Goal: Transaction & Acquisition: Purchase product/service

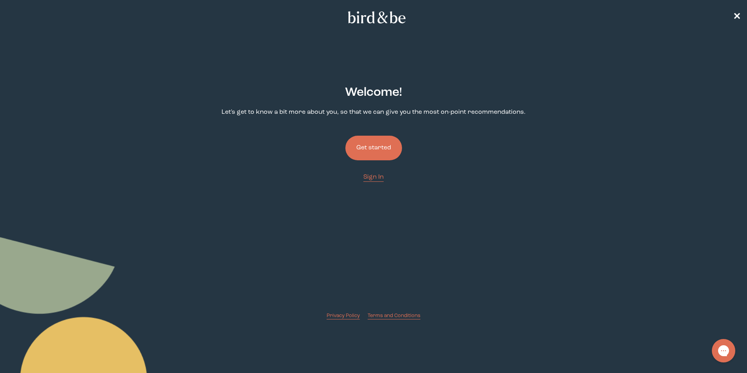
click at [382, 144] on button "Get started" at bounding box center [373, 148] width 57 height 25
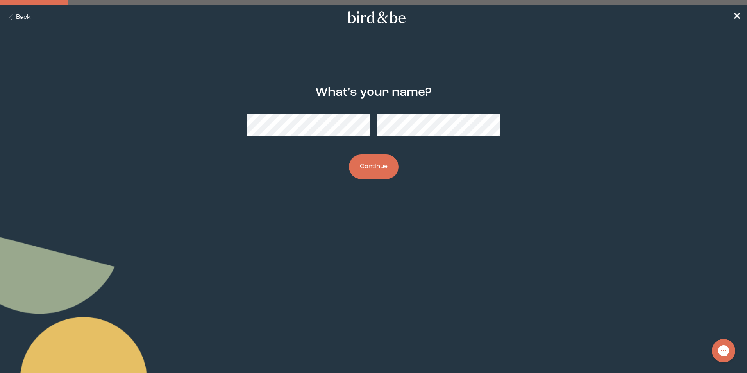
click at [385, 165] on button "Continue" at bounding box center [374, 166] width 50 height 25
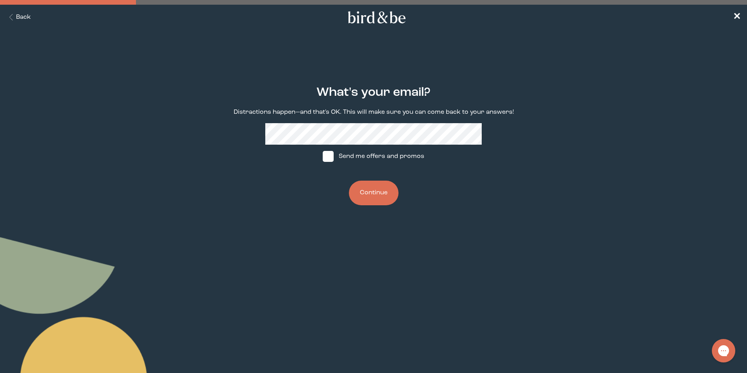
click at [383, 190] on button "Continue" at bounding box center [374, 192] width 50 height 25
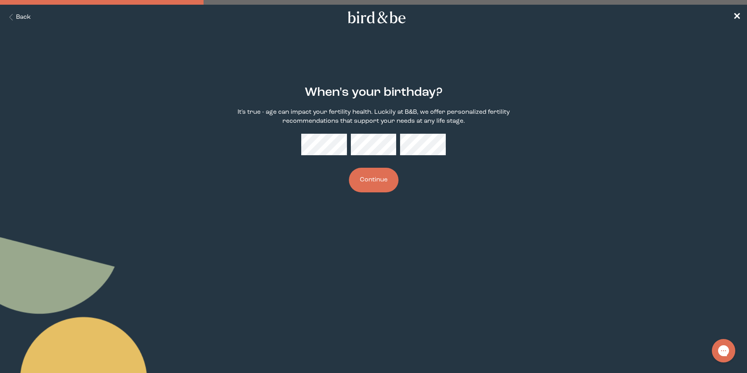
click at [383, 181] on button "Continue" at bounding box center [374, 180] width 50 height 25
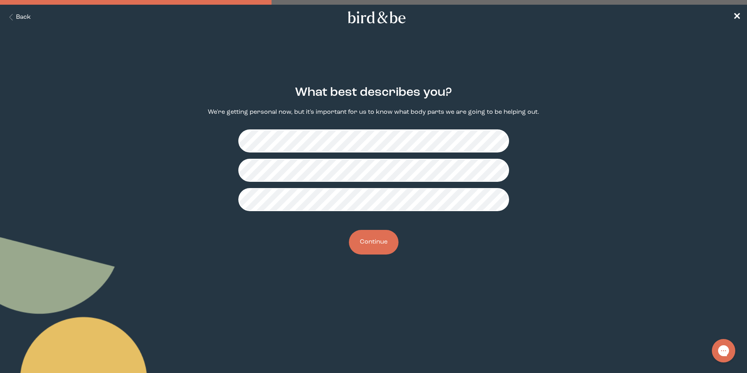
click at [382, 238] on button "Continue" at bounding box center [374, 242] width 50 height 25
click at [382, 244] on button "Continue" at bounding box center [374, 242] width 50 height 25
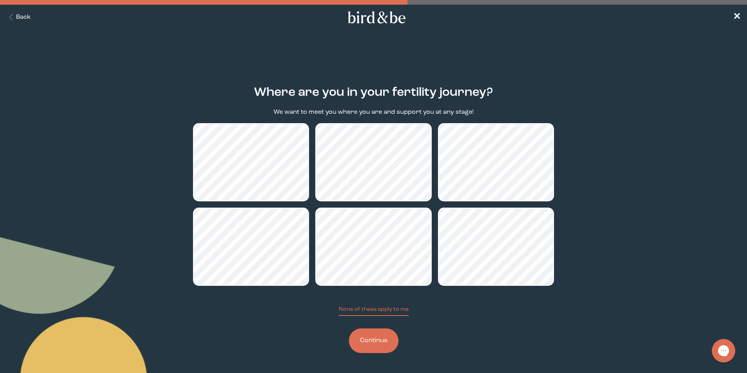
click at [375, 347] on button "Continue" at bounding box center [374, 340] width 50 height 25
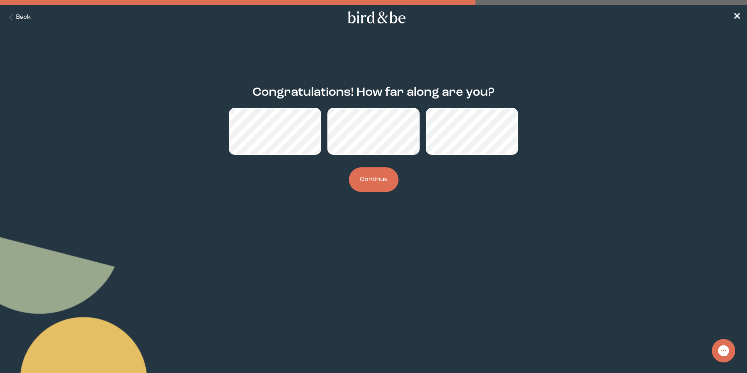
click at [367, 172] on button "Continue" at bounding box center [374, 179] width 50 height 25
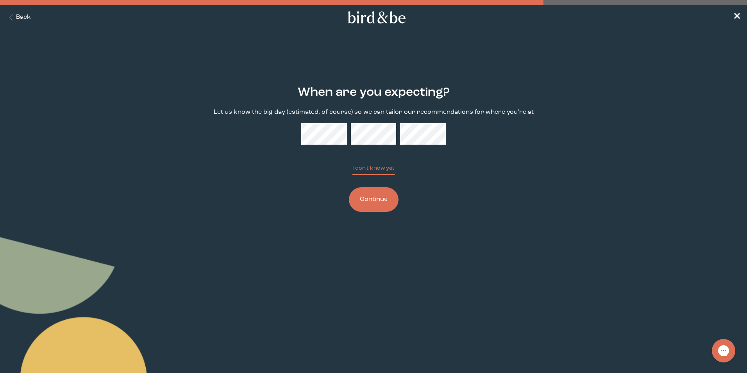
click at [384, 206] on button "Continue" at bounding box center [374, 199] width 50 height 25
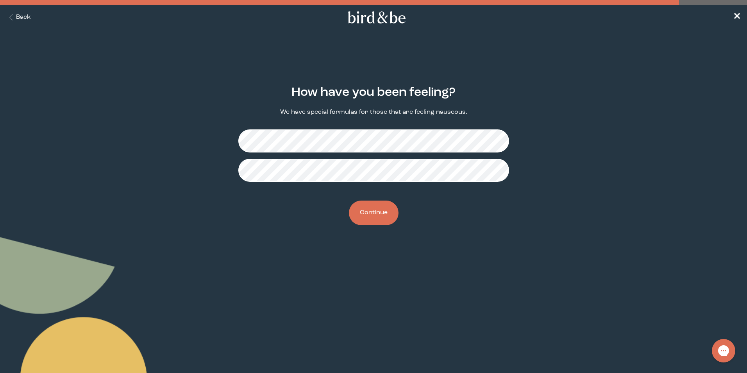
click at [375, 209] on button "Continue" at bounding box center [374, 212] width 50 height 25
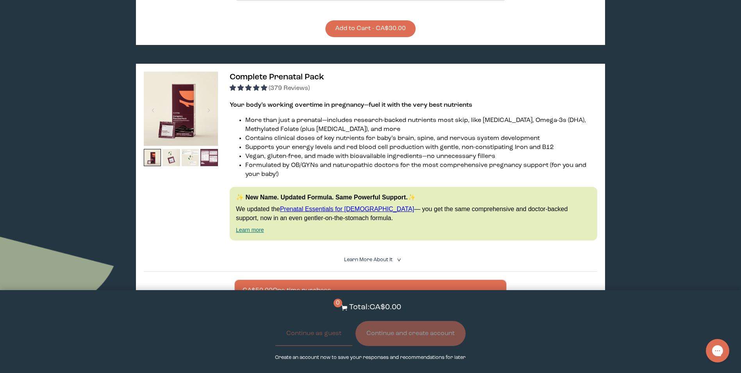
scroll to position [351, 0]
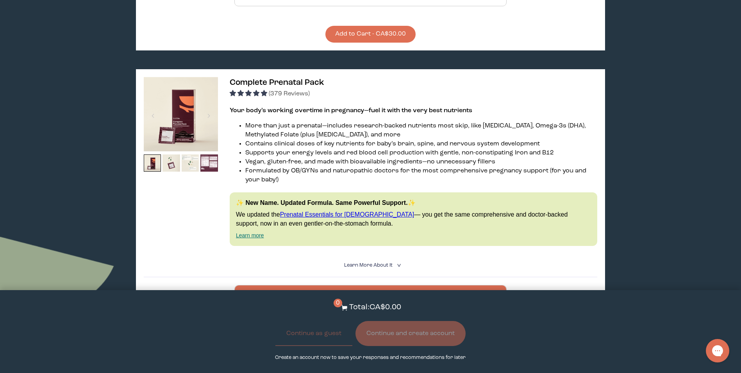
click at [217, 91] on img at bounding box center [181, 114] width 74 height 74
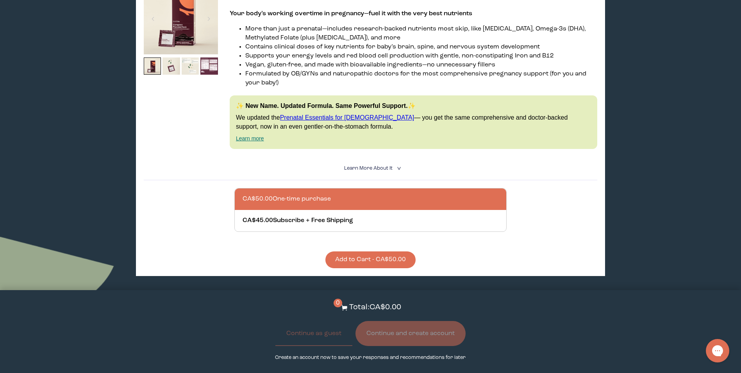
scroll to position [469, 0]
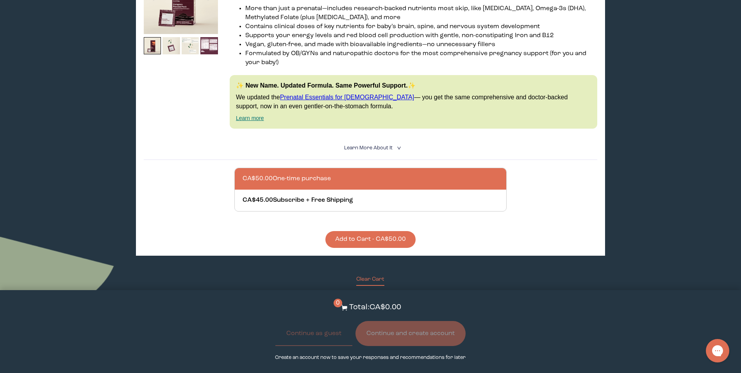
click at [382, 145] on summary "Learn More About it <" at bounding box center [370, 147] width 52 height 7
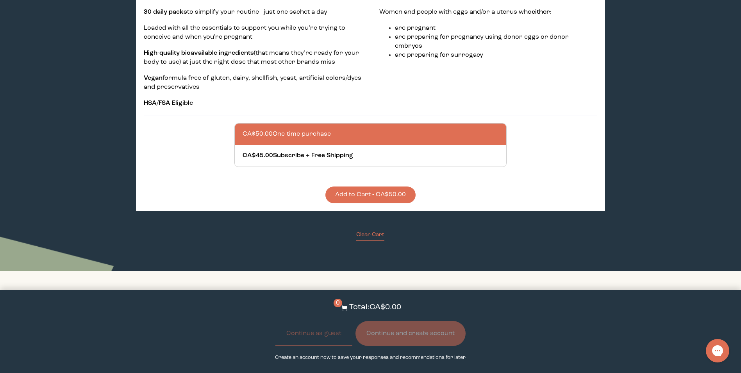
scroll to position [664, 0]
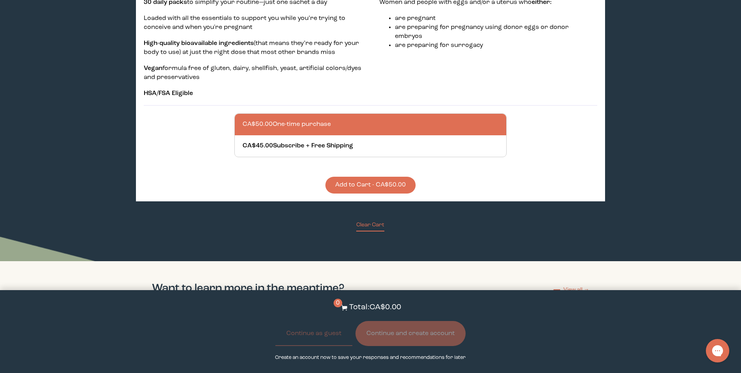
click at [362, 133] on div at bounding box center [377, 124] width 271 height 21
click at [242, 120] on input "CA$50.00 One-time purchase" at bounding box center [242, 119] width 0 height 0
click at [349, 146] on div at bounding box center [377, 145] width 271 height 21
click at [242, 141] on input "CA$45.00 Subscribe + Free Shipping" at bounding box center [242, 141] width 0 height 0
radio input "true"
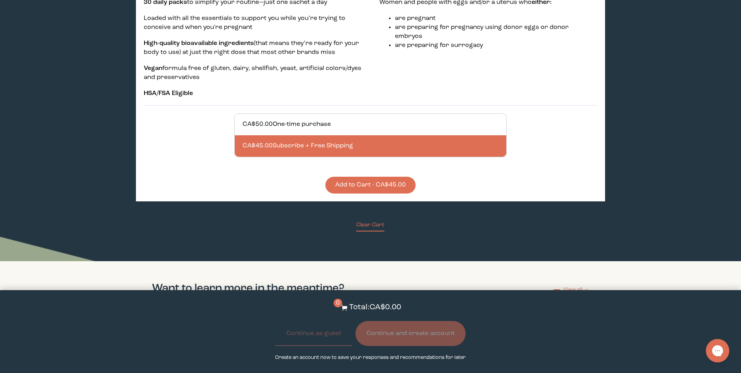
click at [378, 184] on button "Add to Cart - CA$45.00" at bounding box center [370, 185] width 90 height 17
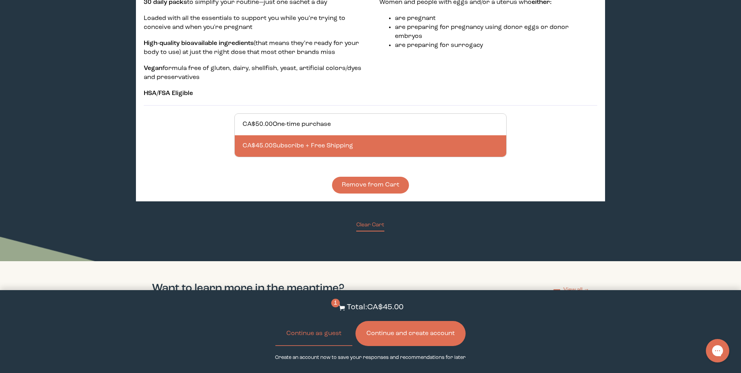
click at [387, 335] on button "Continue and create account" at bounding box center [410, 333] width 110 height 25
